Goal: Information Seeking & Learning: Find specific fact

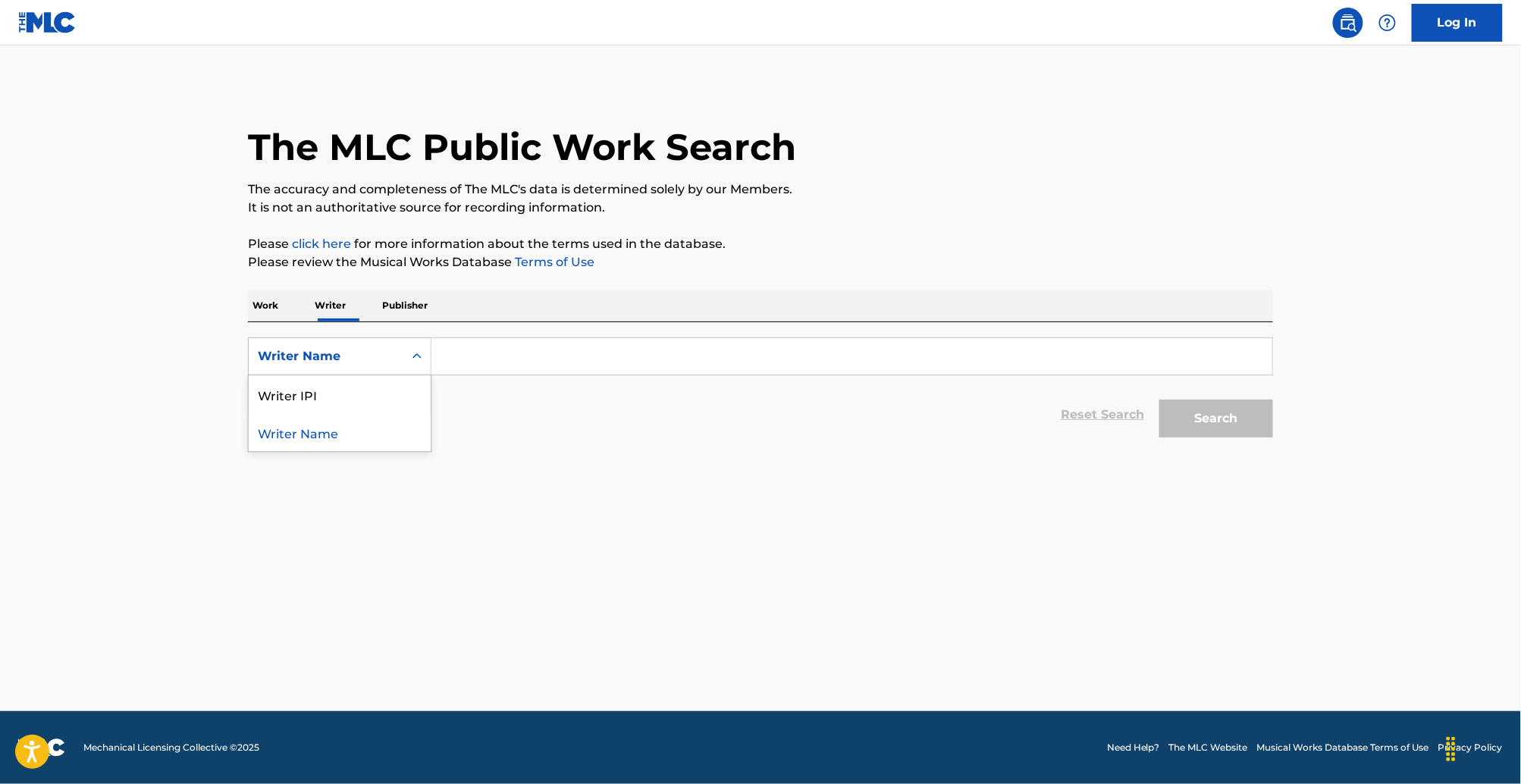
click at [290, 365] on div "Writer Name" at bounding box center [326, 356] width 136 height 18
click at [248, 321] on p "Work" at bounding box center [265, 306] width 35 height 32
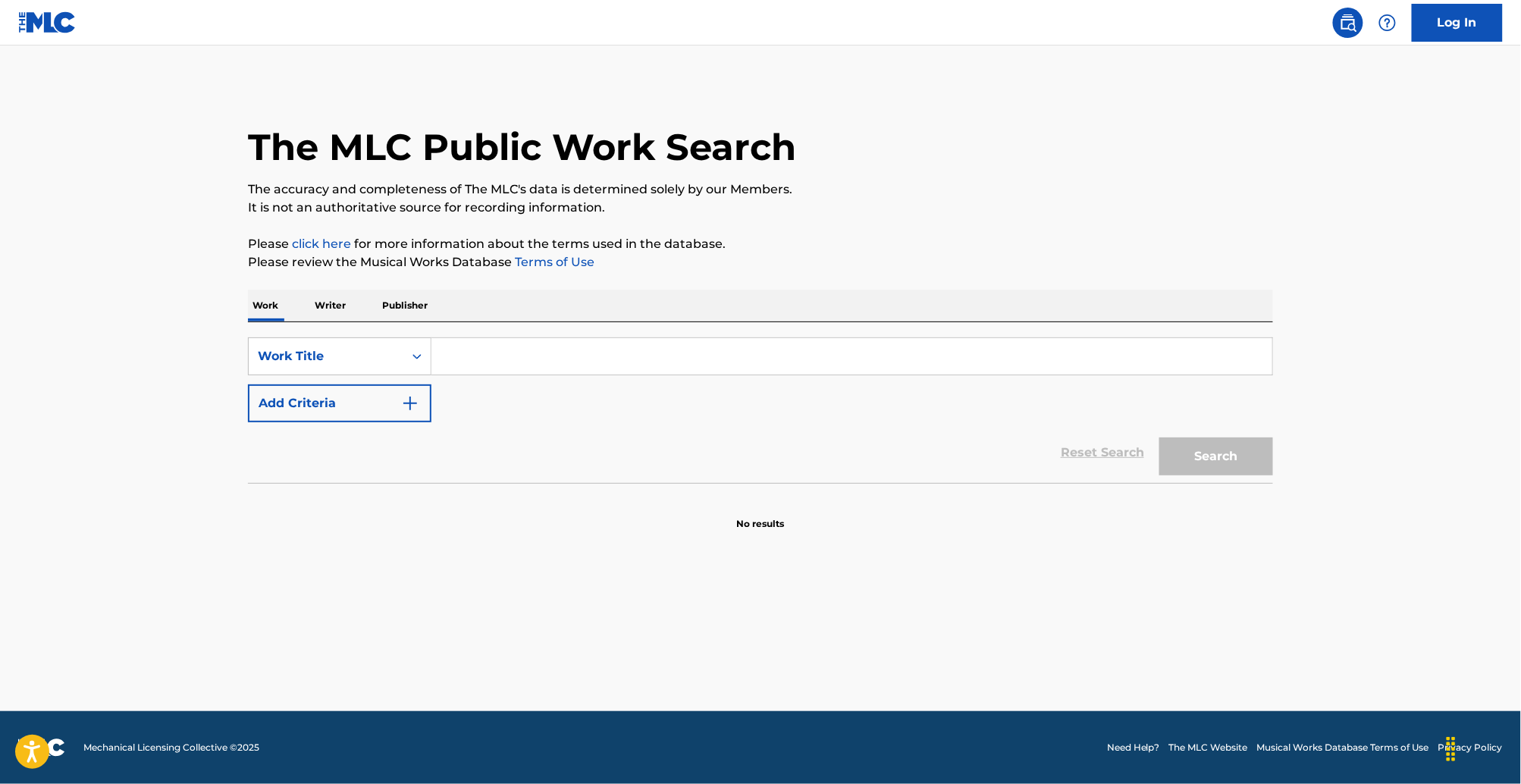
click at [432, 375] on input "Search Form" at bounding box center [852, 356] width 841 height 37
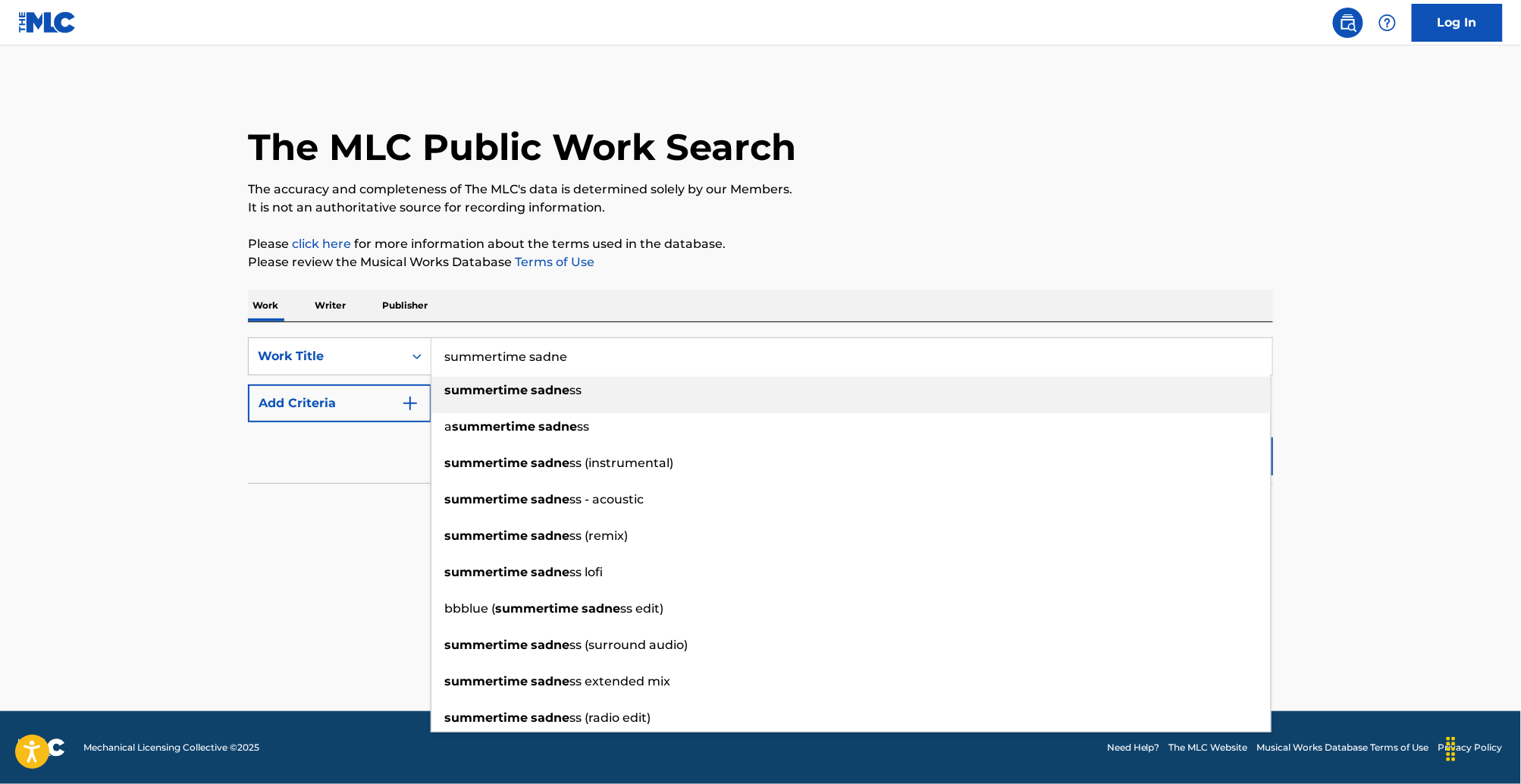
click at [531, 398] on strong "sadne" at bounding box center [551, 390] width 39 height 15
type input "summertime sadness"
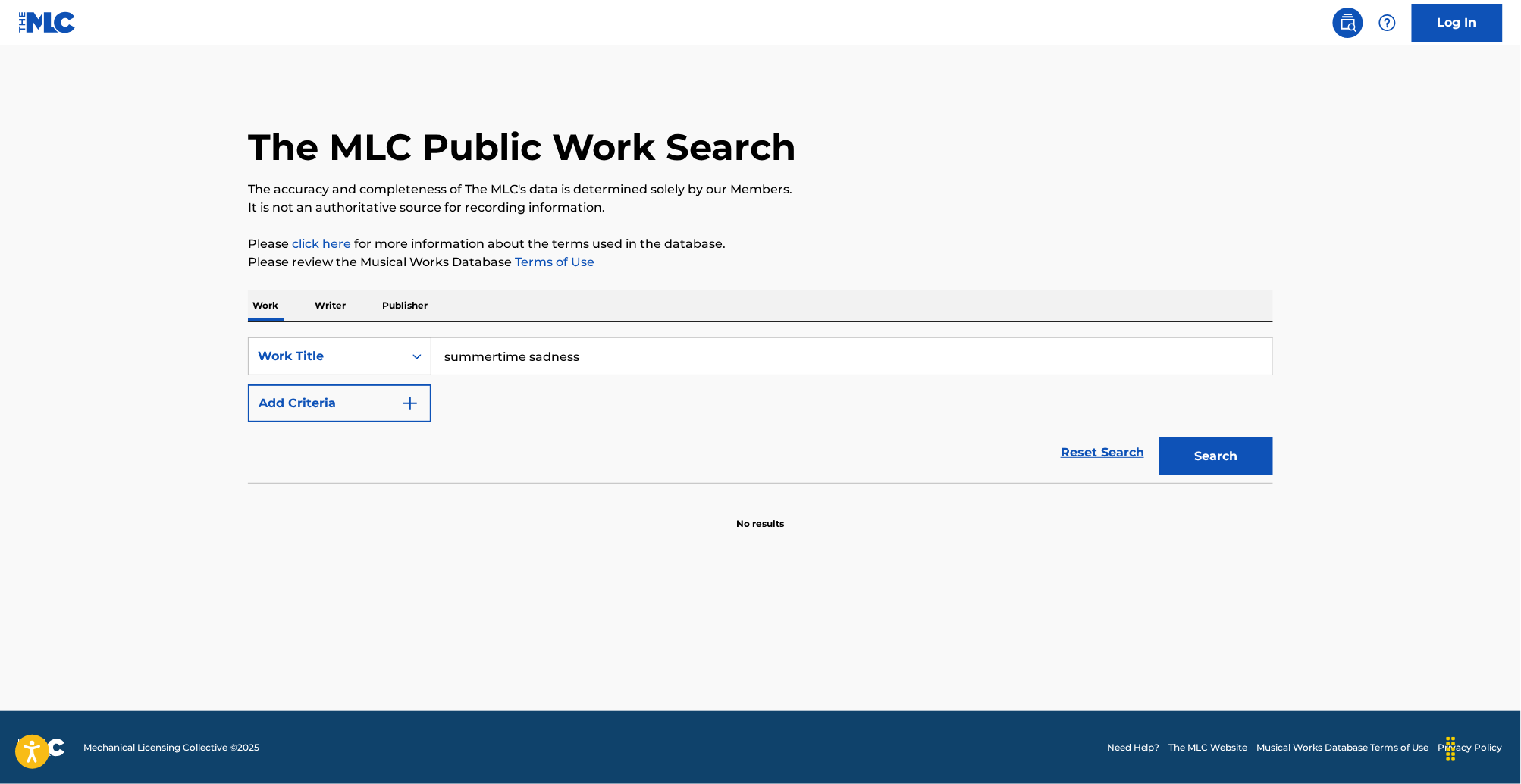
click at [305, 422] on button "Add Criteria" at bounding box center [339, 403] width 183 height 38
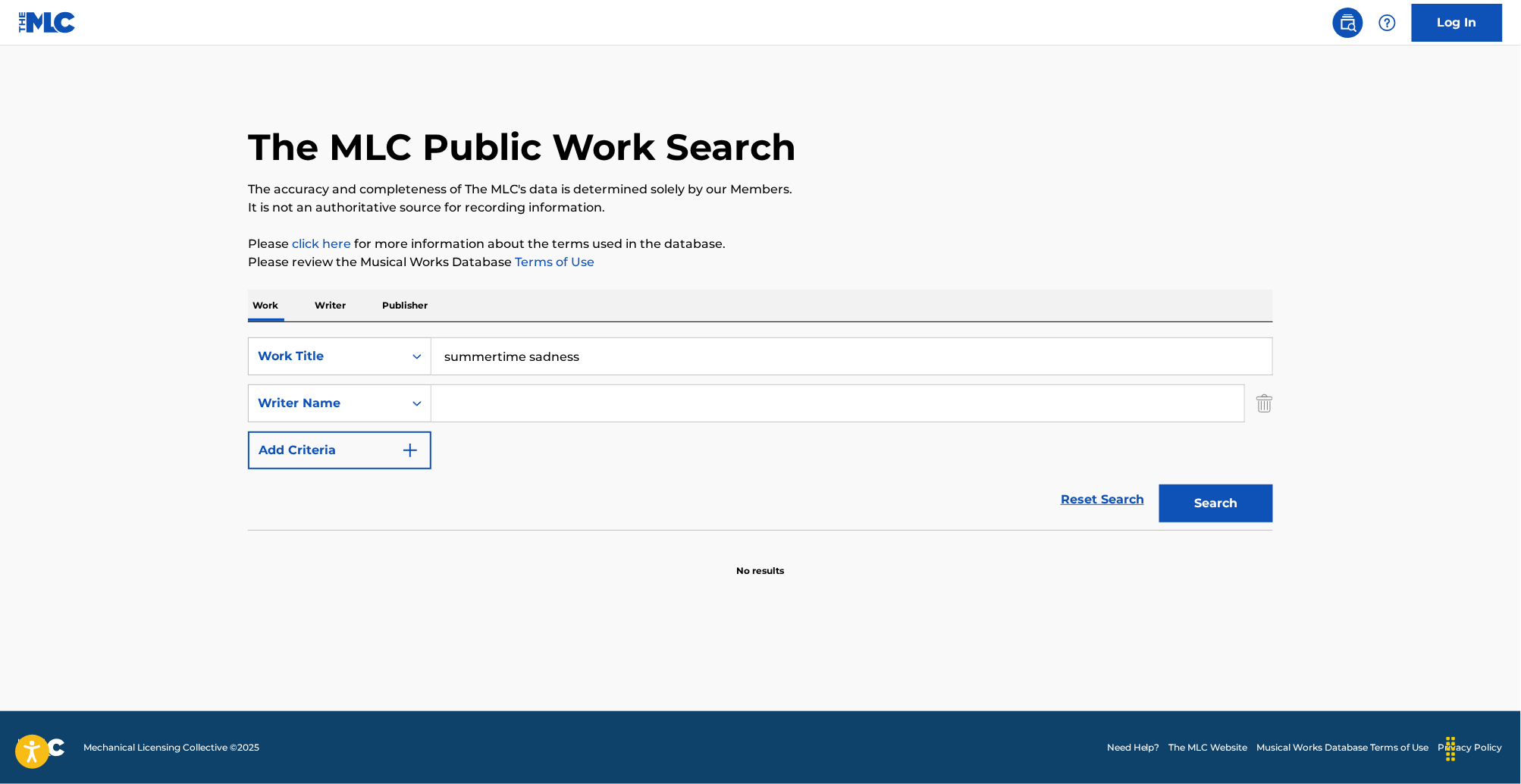
click at [432, 421] on input "Search Form" at bounding box center [838, 403] width 813 height 37
paste input "[PERSON_NAME]"
type input "[PERSON_NAME]"
click at [702, 530] on div "Reset Search Search" at bounding box center [760, 500] width 1026 height 61
click at [1273, 523] on button "Search" at bounding box center [1216, 502] width 114 height 38
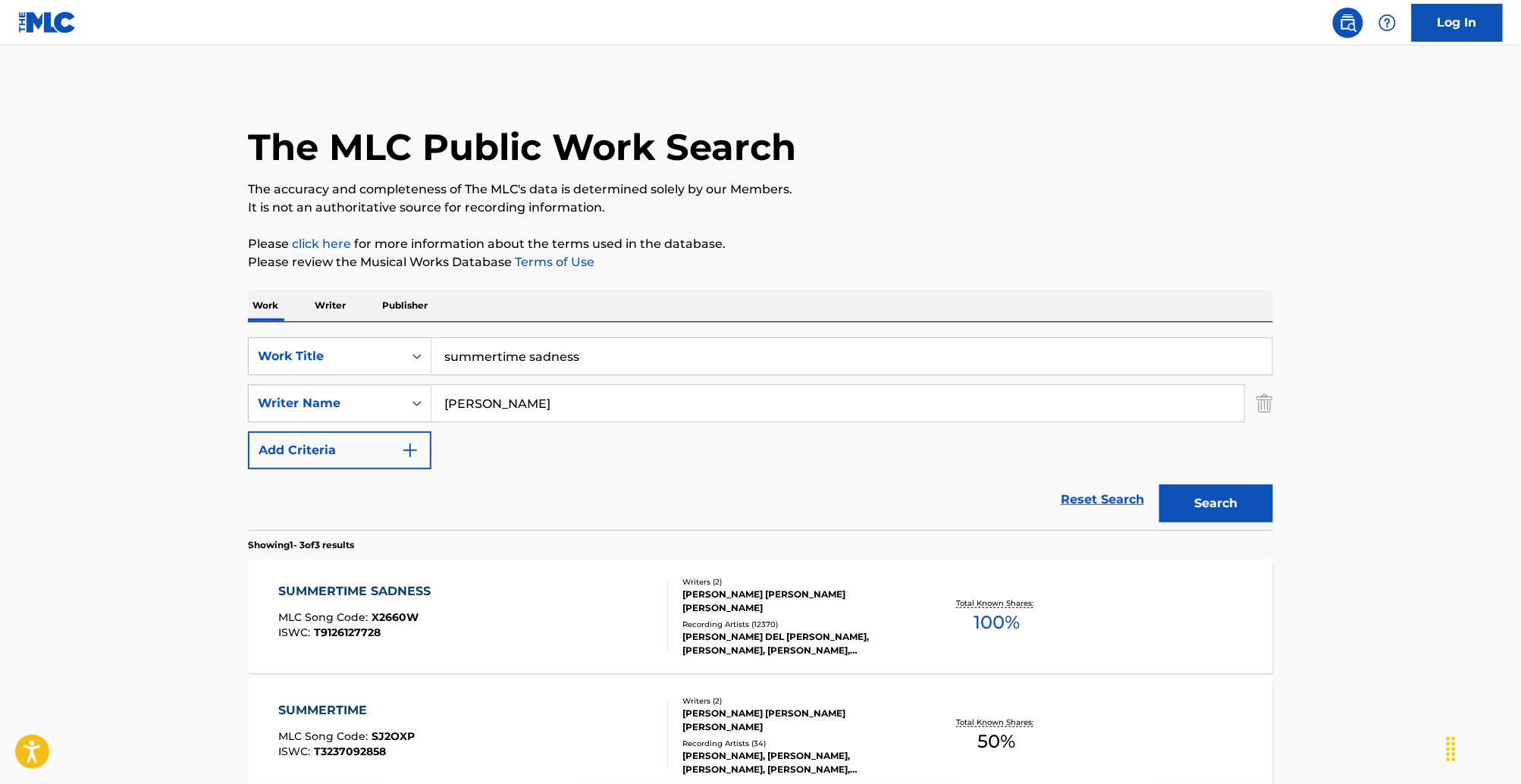
click at [536, 651] on div "SUMMERTIME SADNESS MLC Song Code : X2660W ISWC : T9126127728" at bounding box center [473, 617] width 389 height 68
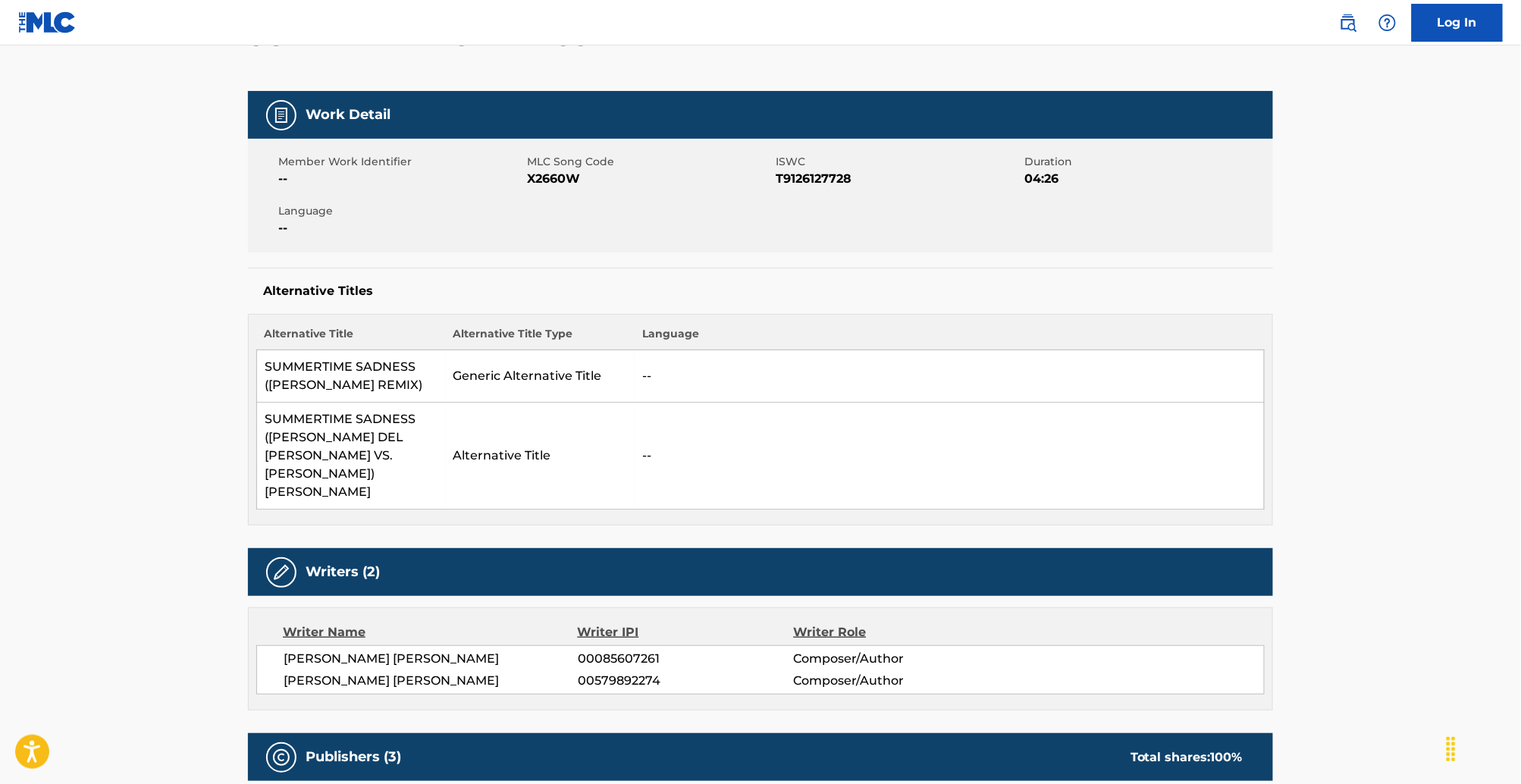
scroll to position [213, 0]
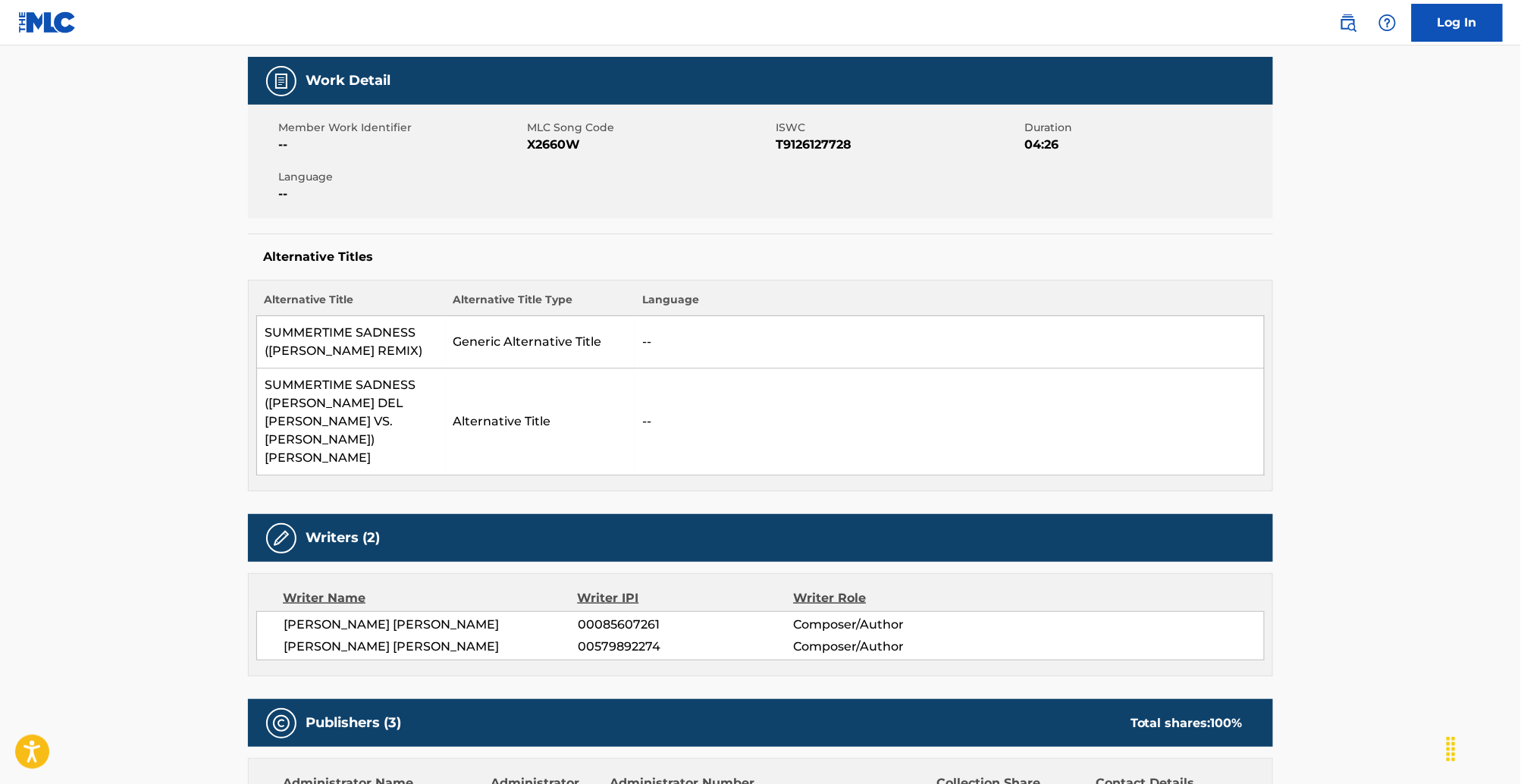
click at [527, 154] on span "X2660W" at bounding box center [649, 144] width 245 height 18
copy span "X2660W"
click at [527, 154] on span "X2660W" at bounding box center [649, 144] width 245 height 18
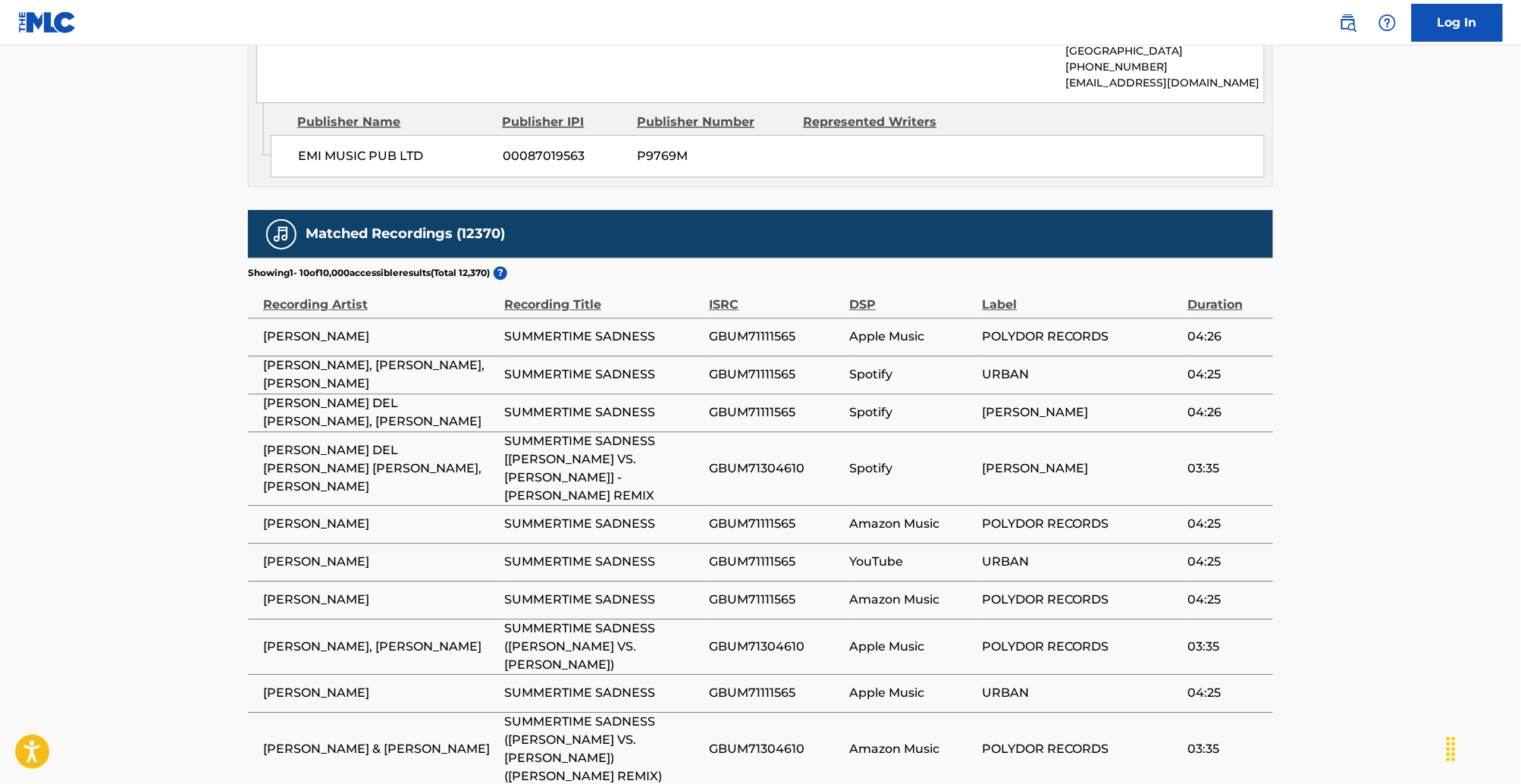
scroll to position [1519, 0]
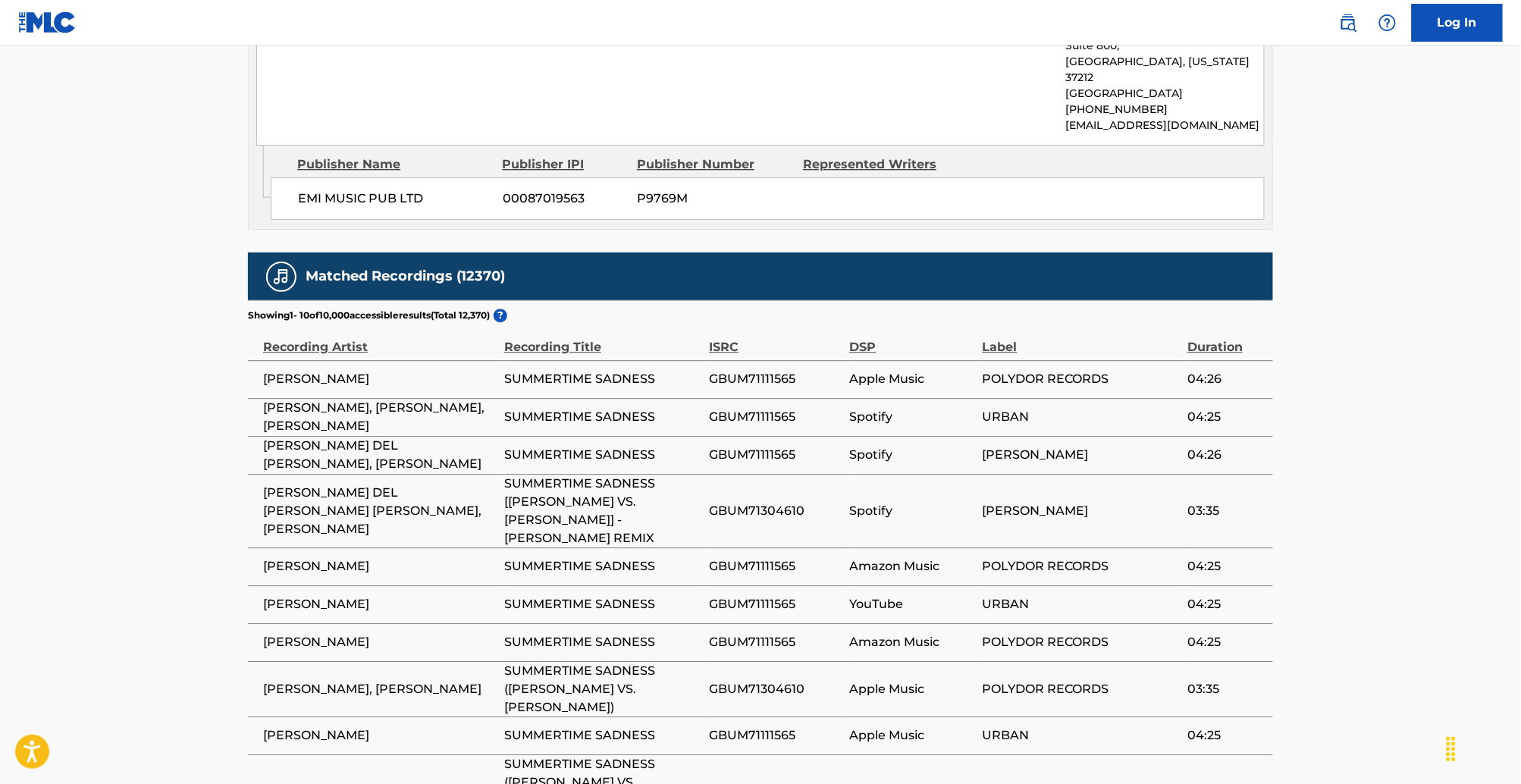
click at [736, 370] on span "GBUM71111565" at bounding box center [775, 379] width 133 height 18
copy span "GBUM71111565"
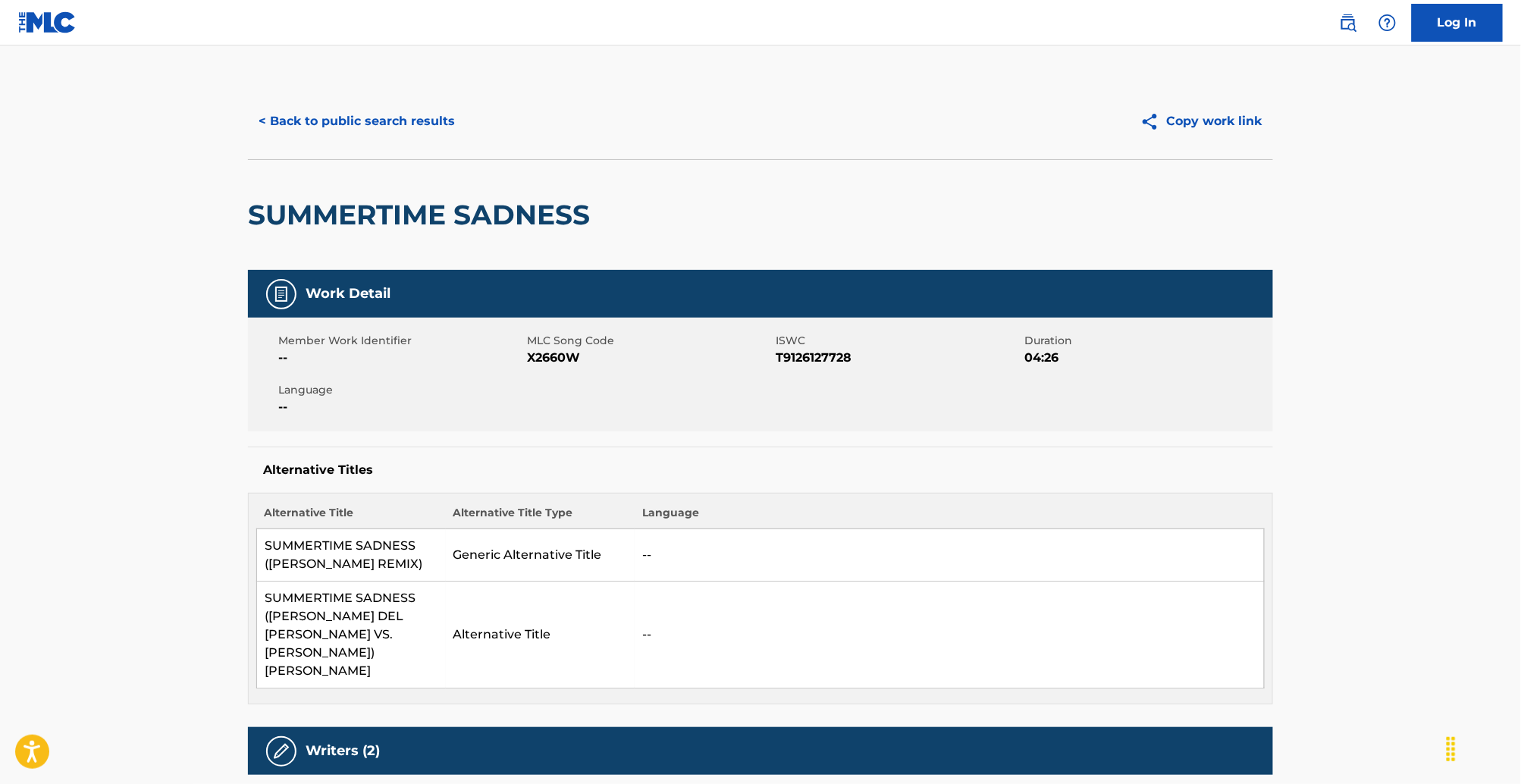
scroll to position [0, 0]
click at [248, 140] on button "< Back to public search results" at bounding box center [356, 121] width 217 height 38
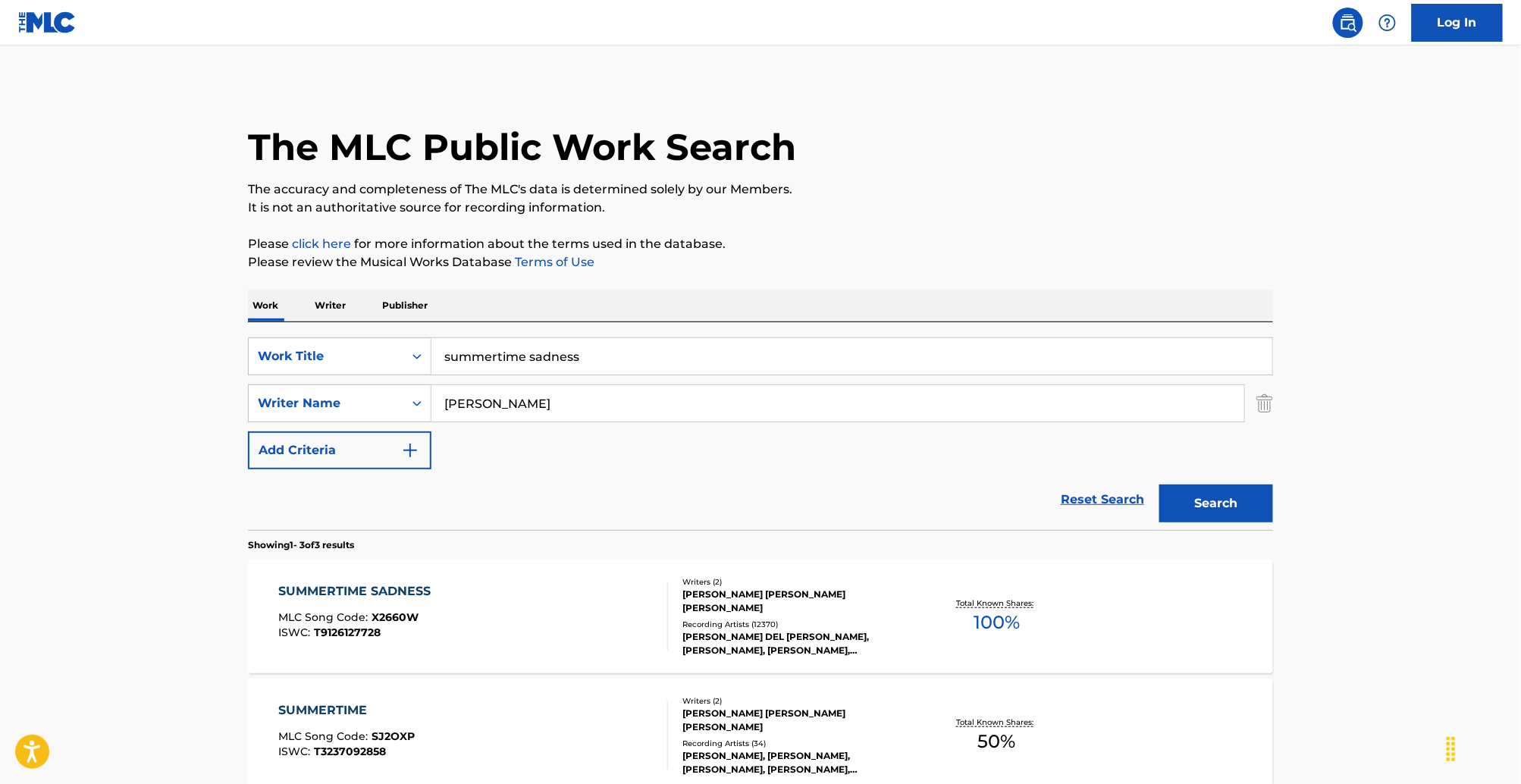
click at [432, 375] on input "summertime sadness" at bounding box center [852, 356] width 841 height 37
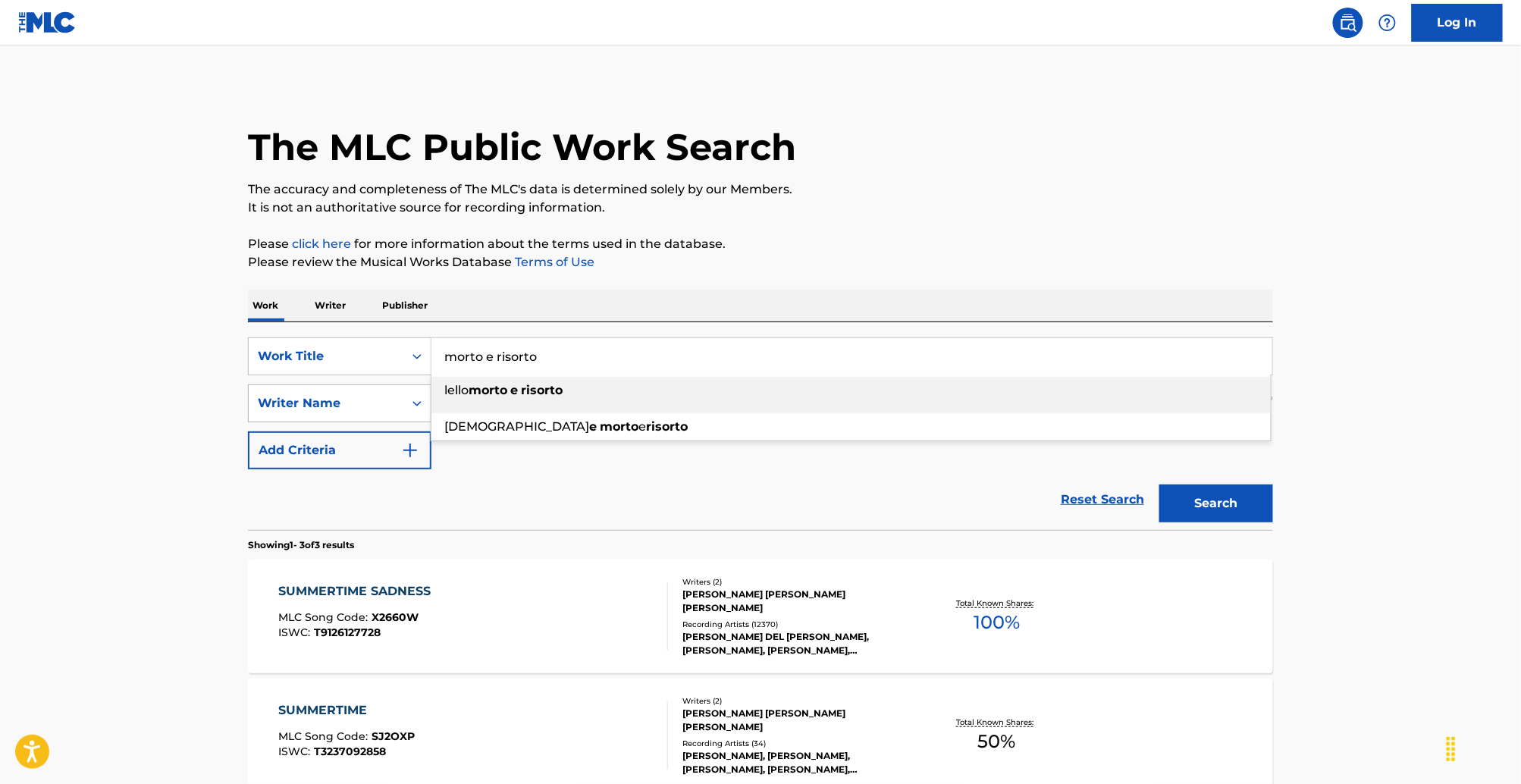
type input "morto e risorto"
click at [258, 412] on div "Writer Name" at bounding box center [326, 403] width 136 height 18
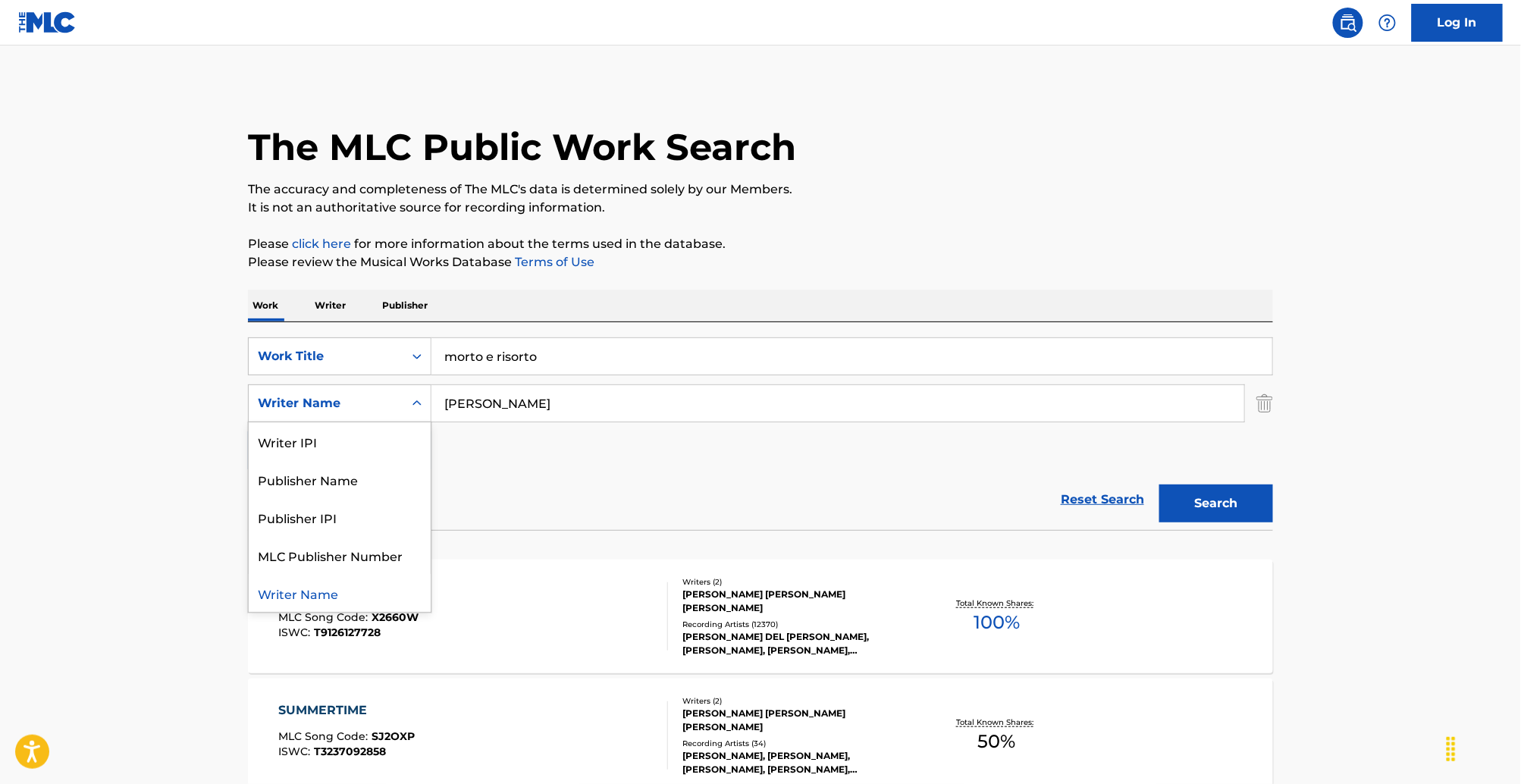
click at [403, 417] on div "Search Form" at bounding box center [417, 403] width 28 height 28
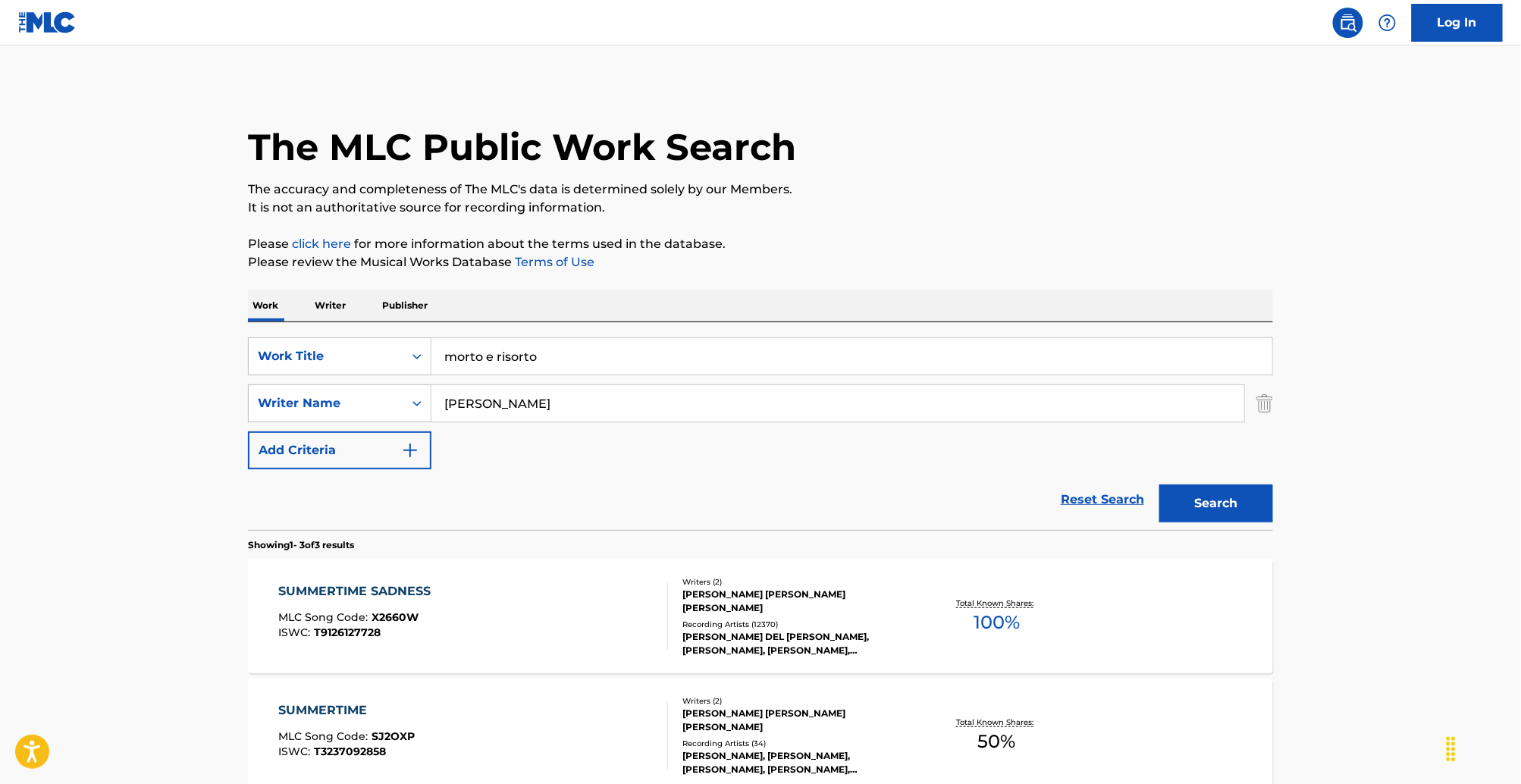
click at [432, 421] on input "[PERSON_NAME]" at bounding box center [838, 403] width 813 height 37
type input "vico"
click at [1273, 523] on button "Search" at bounding box center [1216, 502] width 114 height 38
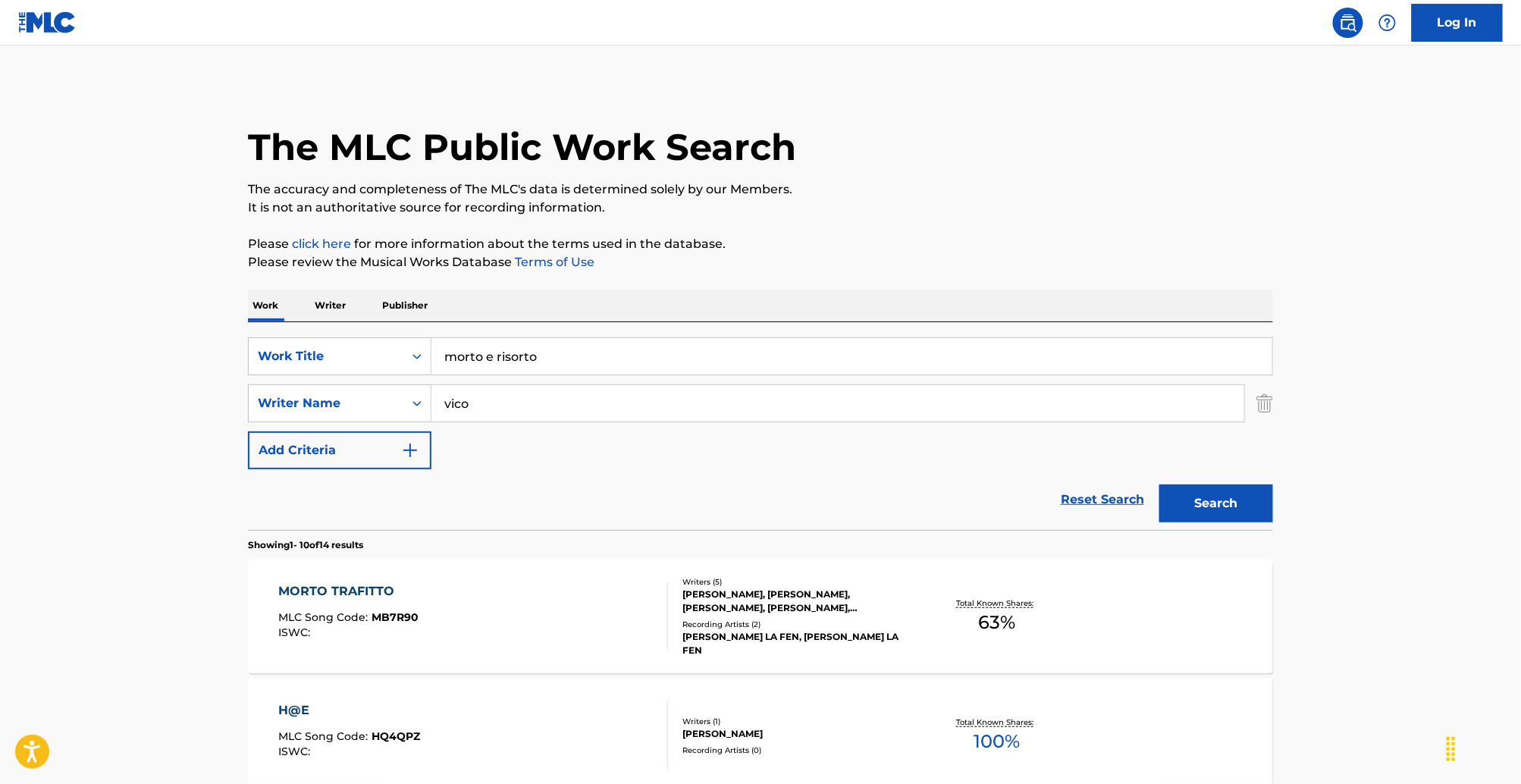
click at [432, 375] on input "morto e risorto" at bounding box center [852, 356] width 841 height 37
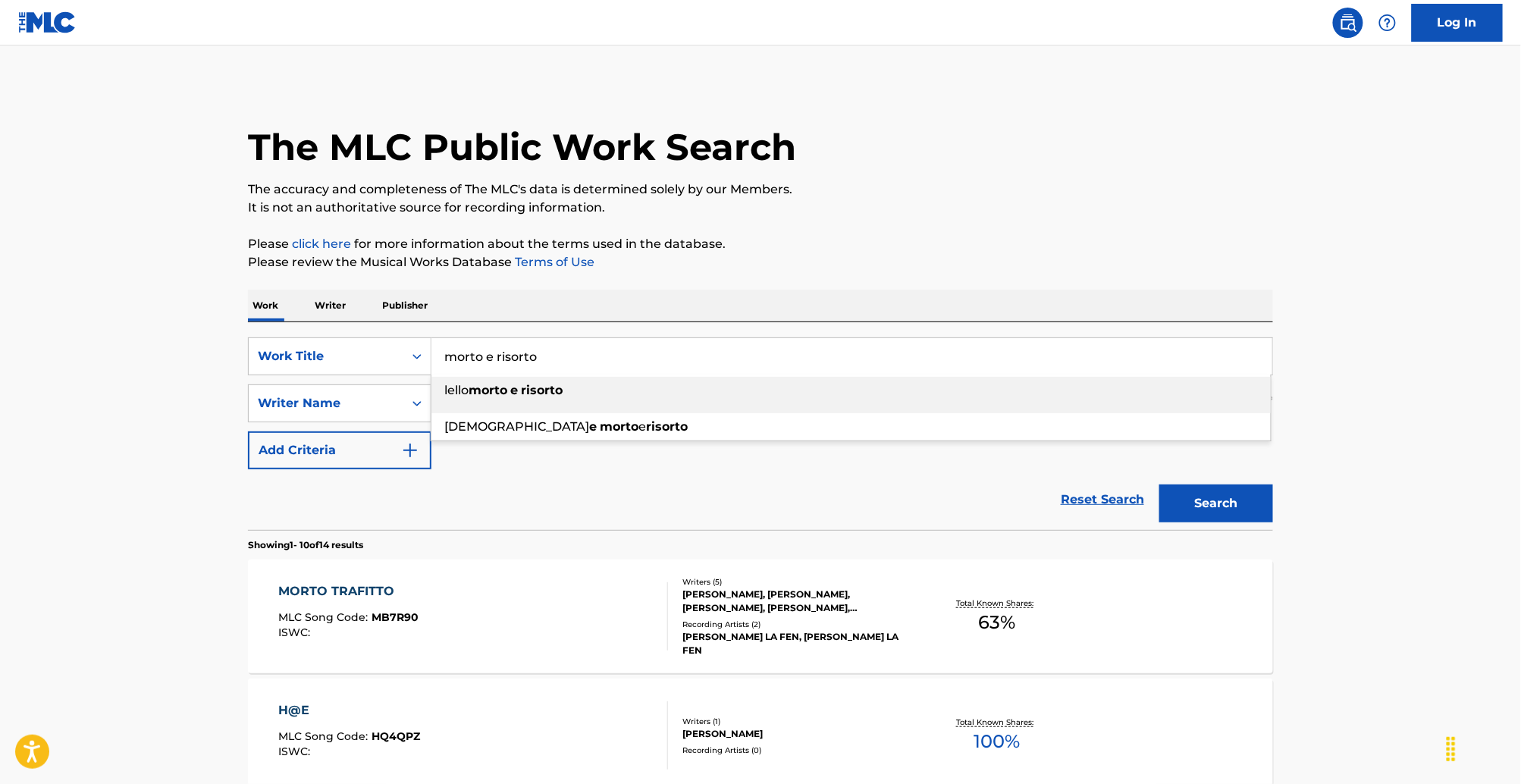
paste input "Morto e R"
click at [532, 375] on input "Morto e Risorto" at bounding box center [852, 356] width 841 height 37
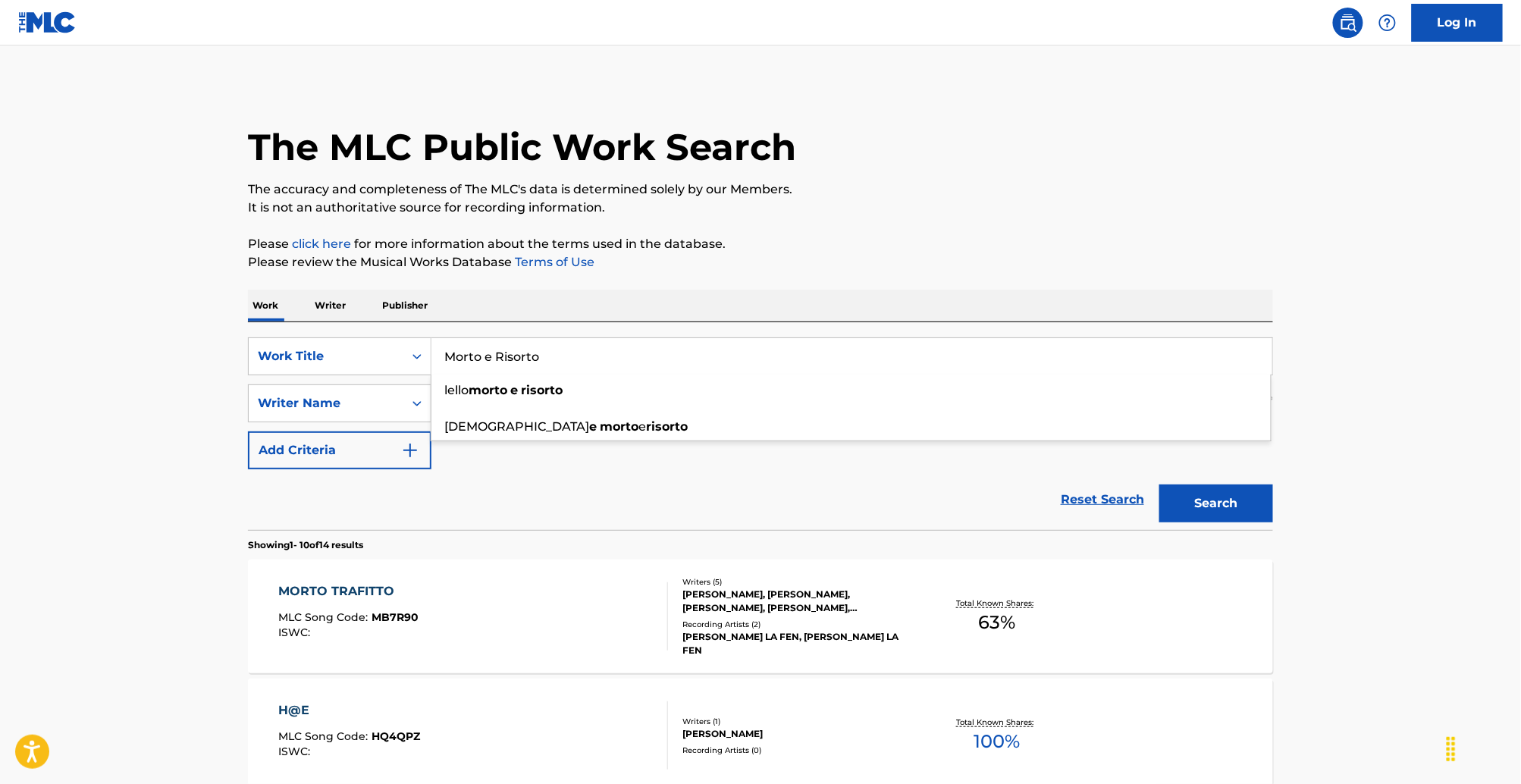
click at [410, 552] on section "Showing 1 - 10 of 14 results" at bounding box center [760, 541] width 1026 height 22
click at [432, 375] on input "Morto e Risorto" at bounding box center [852, 356] width 841 height 37
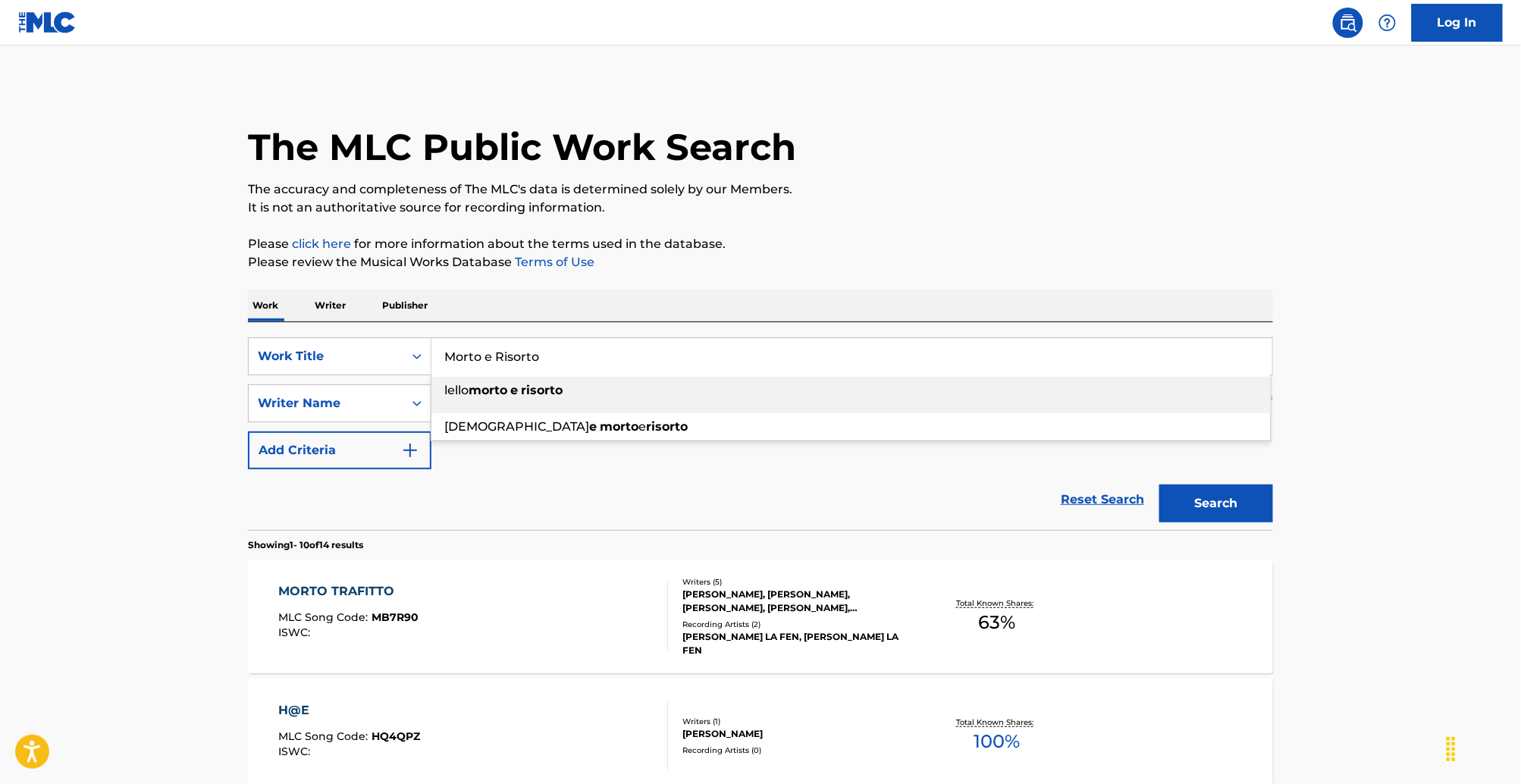
click at [432, 413] on li "lello morto e risorto" at bounding box center [852, 395] width 840 height 37
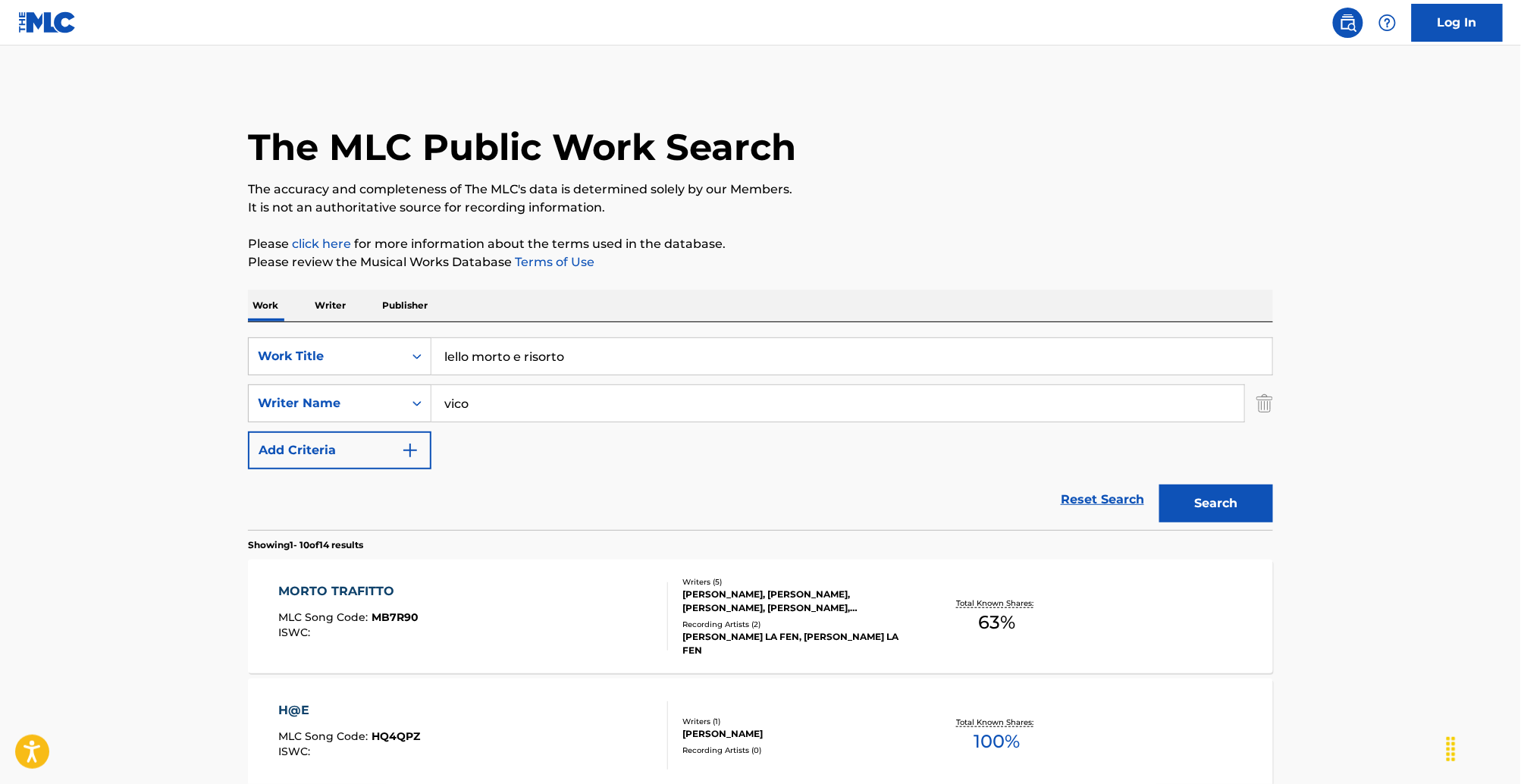
click at [432, 375] on input "lello morto e risorto" at bounding box center [852, 356] width 841 height 37
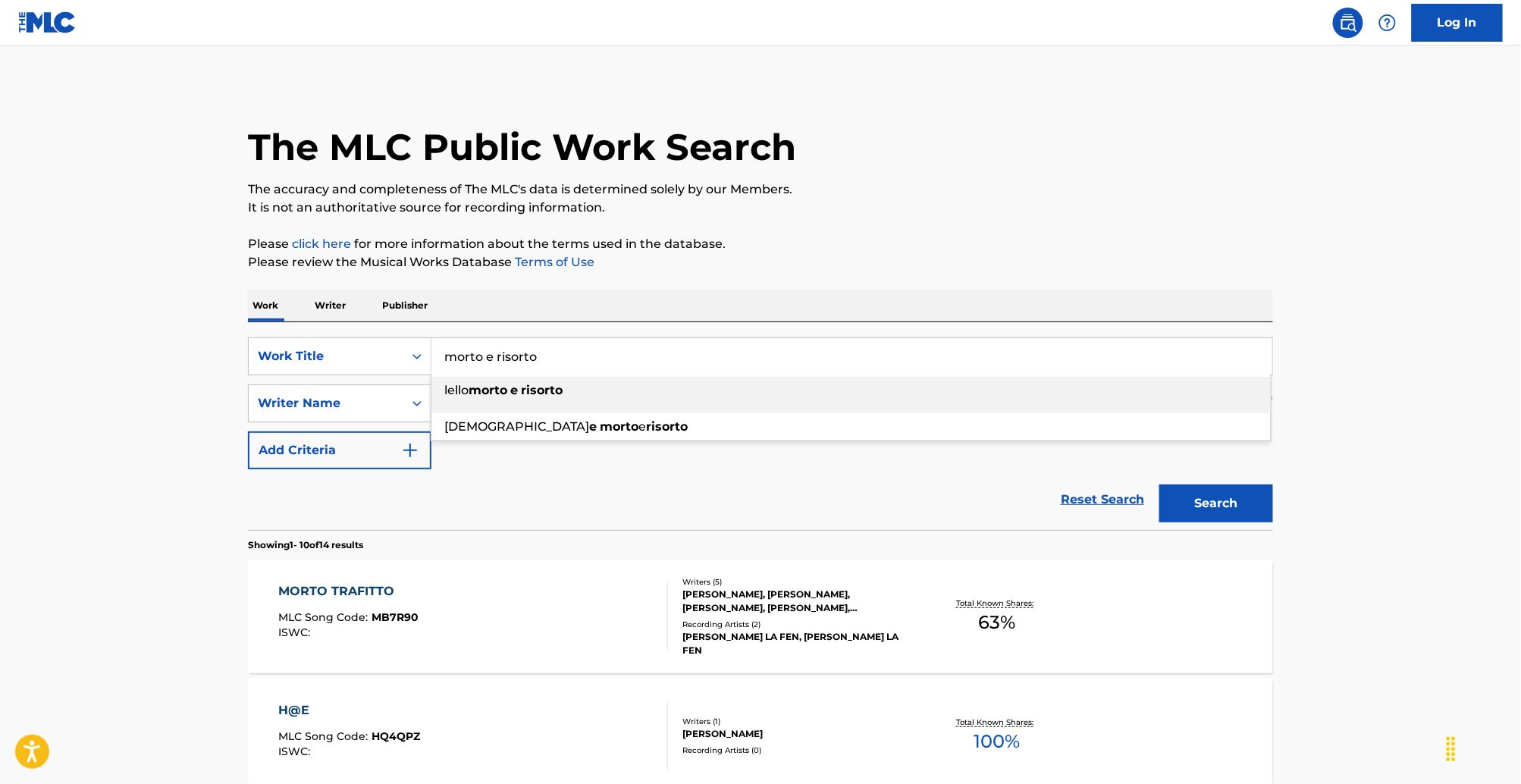
type input "lello morto e risorto"
